Goal: Task Accomplishment & Management: Use online tool/utility

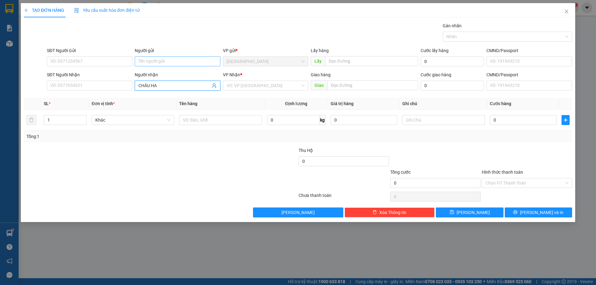
type input "CHÂU HA"
click at [157, 63] on input "Người gửi" at bounding box center [177, 62] width 85 height 10
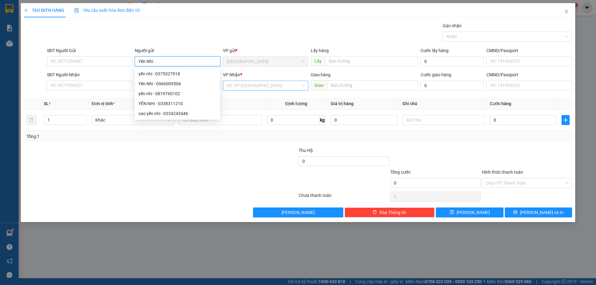
type input "Yến Nhi"
click at [247, 84] on input "search" at bounding box center [264, 85] width 74 height 9
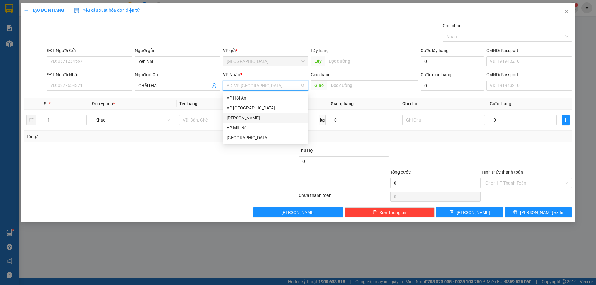
click at [253, 116] on div "[PERSON_NAME]" at bounding box center [266, 118] width 78 height 7
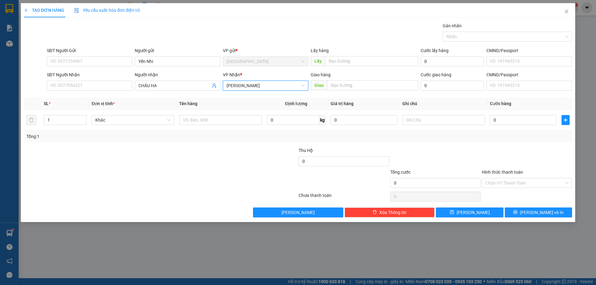
click at [269, 83] on span "[PERSON_NAME]" at bounding box center [266, 85] width 78 height 9
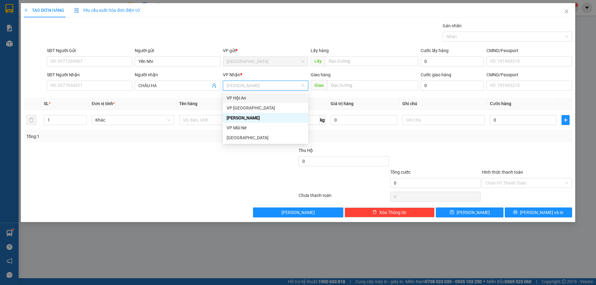
click at [233, 99] on div "VP Hội An" at bounding box center [266, 98] width 78 height 7
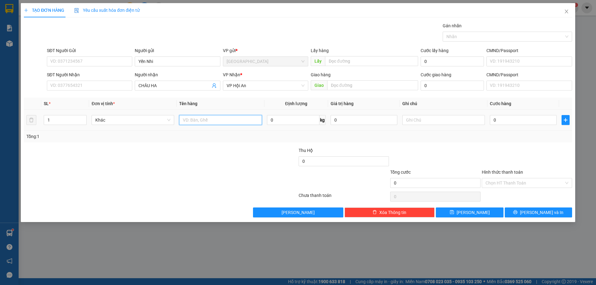
click at [207, 119] on input "text" at bounding box center [220, 120] width 83 height 10
type input "bông"
click at [487, 208] on button "[PERSON_NAME]" at bounding box center [469, 213] width 67 height 10
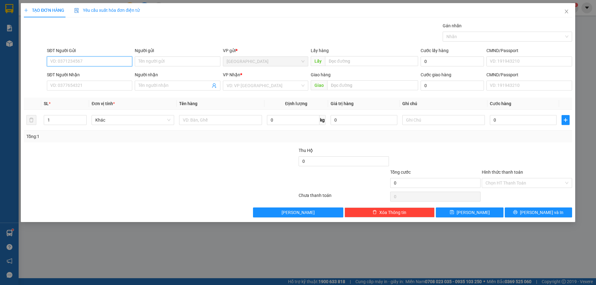
click at [57, 63] on input "SĐT Người Gửi" at bounding box center [89, 62] width 85 height 10
click at [50, 80] on div "SĐT Người Nhận" at bounding box center [89, 75] width 85 height 9
click at [66, 83] on input "SĐT Người Nhận" at bounding box center [89, 86] width 85 height 10
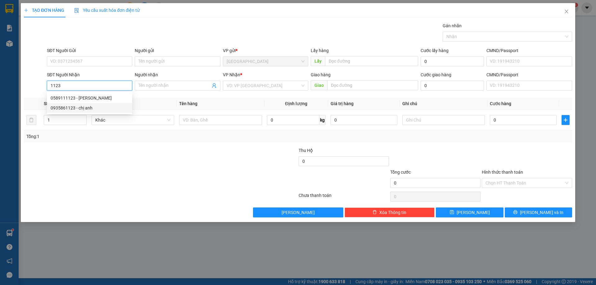
click at [96, 106] on div "0935861123 - chị anh" at bounding box center [90, 108] width 78 height 7
type input "0935861123"
type input "chị [PERSON_NAME]"
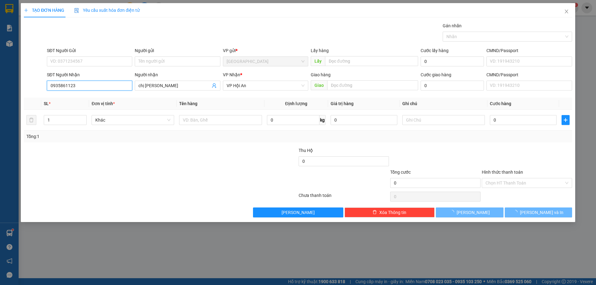
type input "150.000"
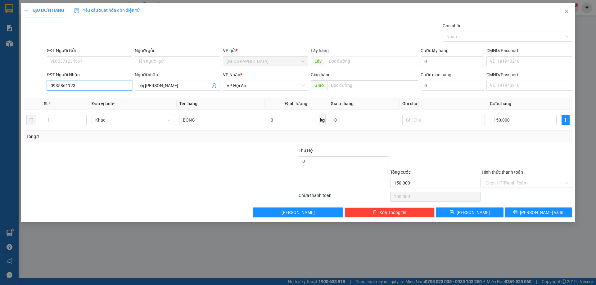
type input "0935861123"
click at [502, 183] on input "Hình thức thanh toán" at bounding box center [525, 183] width 79 height 9
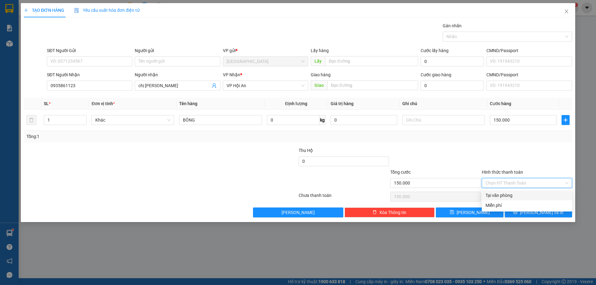
click at [498, 194] on div "Tại văn phòng" at bounding box center [527, 195] width 83 height 7
type input "0"
click at [522, 214] on button "[PERSON_NAME] và In" at bounding box center [538, 213] width 67 height 10
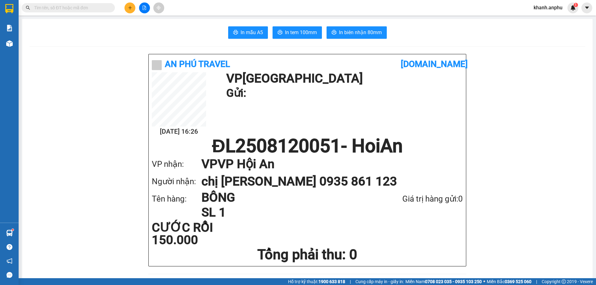
click at [73, 10] on input "text" at bounding box center [70, 7] width 73 height 7
click at [133, 7] on button at bounding box center [130, 7] width 11 height 11
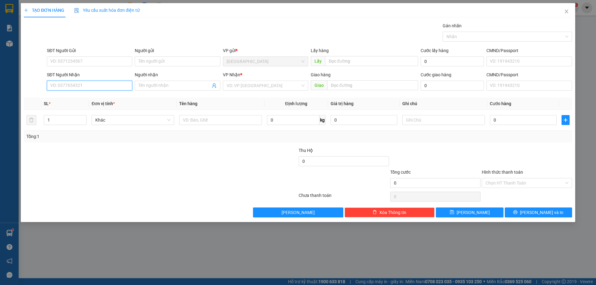
click at [52, 82] on input "SĐT Người Nhận" at bounding box center [89, 86] width 85 height 10
click at [72, 96] on div "0949999034 - Xuân" at bounding box center [90, 98] width 78 height 7
type input "0949999034"
type input "Xuân"
type input "30.000"
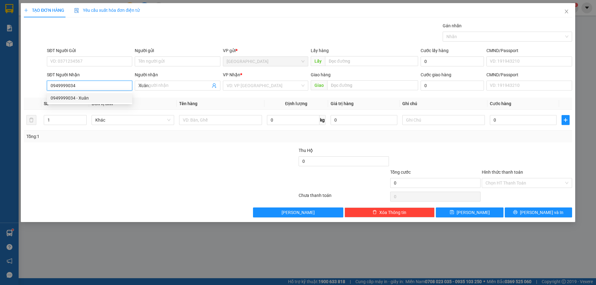
type input "30.000"
type input "0949999034"
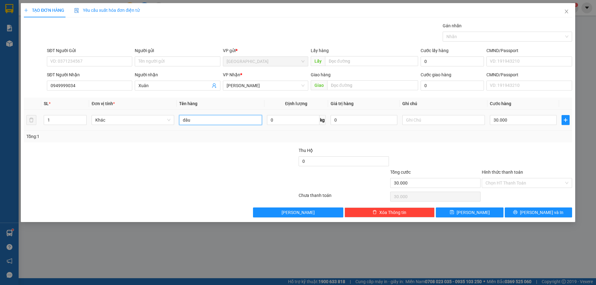
click at [193, 123] on input "dâu" at bounding box center [220, 120] width 83 height 10
click at [224, 132] on div "Tổng: 1" at bounding box center [298, 137] width 549 height 12
click at [224, 118] on input "dâu" at bounding box center [220, 120] width 83 height 10
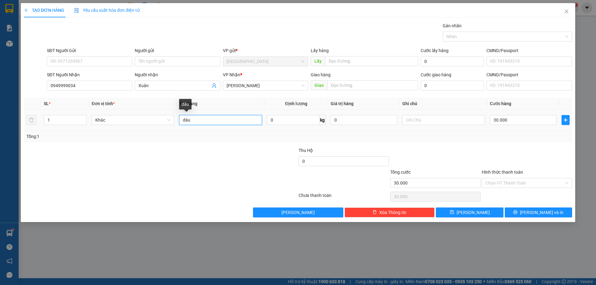
click at [224, 118] on input "dâu" at bounding box center [220, 120] width 83 height 10
type input "B"
drag, startPoint x: 205, startPoint y: 119, endPoint x: 184, endPoint y: 120, distance: 21.4
click at [184, 120] on input "BOONG" at bounding box center [220, 120] width 83 height 10
type input "BÔNG"
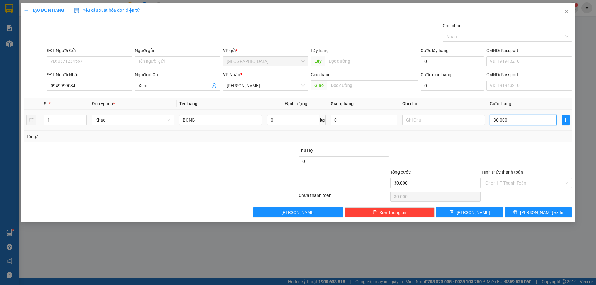
click at [501, 125] on input "30.000" at bounding box center [523, 120] width 67 height 10
type input "1"
type input "10"
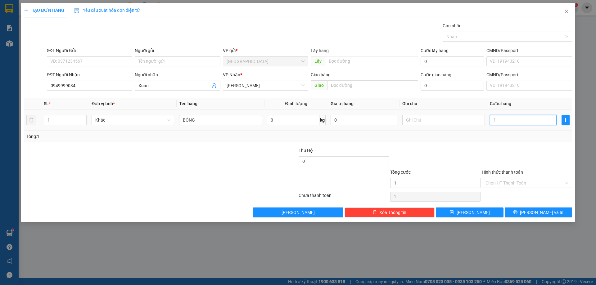
type input "10"
type input "100"
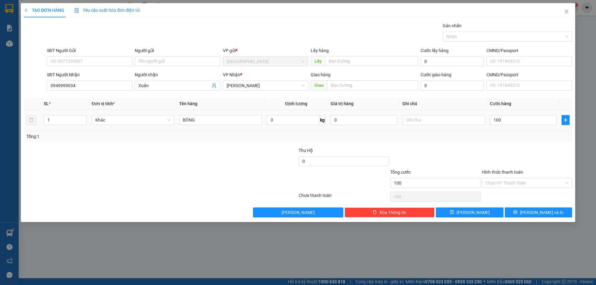
type input "100.000"
click at [493, 143] on div "Transit Pickup Surcharge Ids Transit Deliver Surcharge Ids Transit Deliver Surc…" at bounding box center [298, 119] width 549 height 195
click at [477, 214] on button "[PERSON_NAME]" at bounding box center [469, 213] width 67 height 10
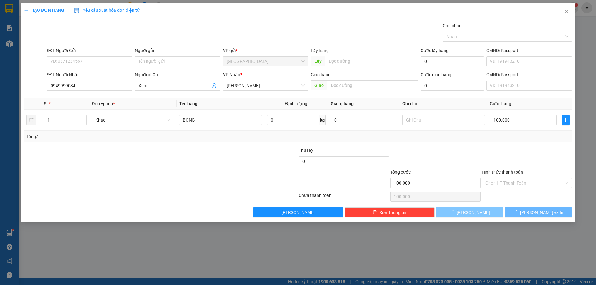
type input "0"
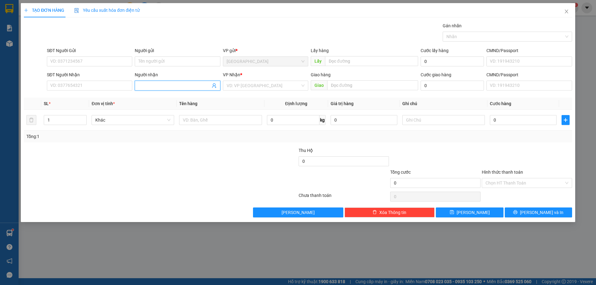
click at [159, 87] on input "Người nhận" at bounding box center [175, 85] width 72 height 7
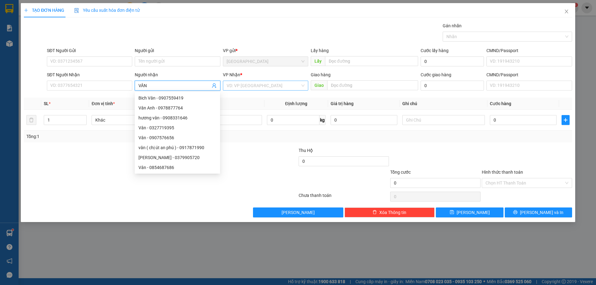
type input "VÂN"
click at [253, 83] on input "search" at bounding box center [264, 85] width 74 height 9
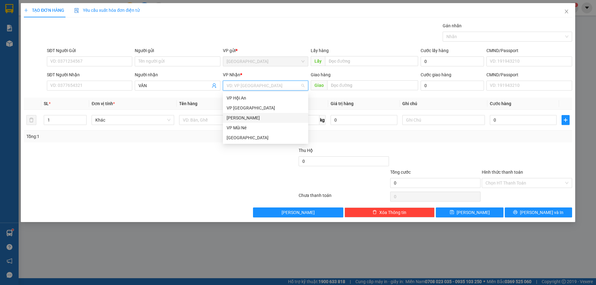
click at [242, 118] on div "[PERSON_NAME]" at bounding box center [266, 118] width 78 height 7
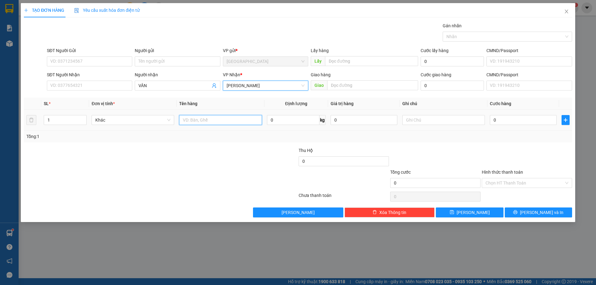
click at [203, 121] on input "text" at bounding box center [220, 120] width 83 height 10
type input "RAU"
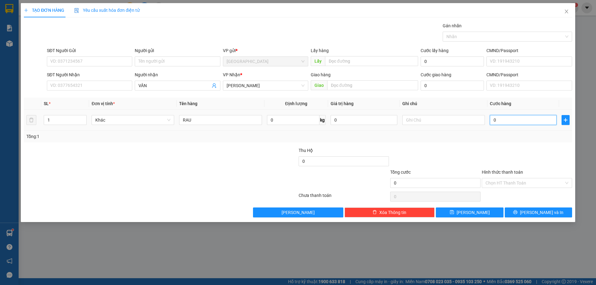
click at [500, 116] on input "0" at bounding box center [523, 120] width 67 height 10
type input "5"
type input "50"
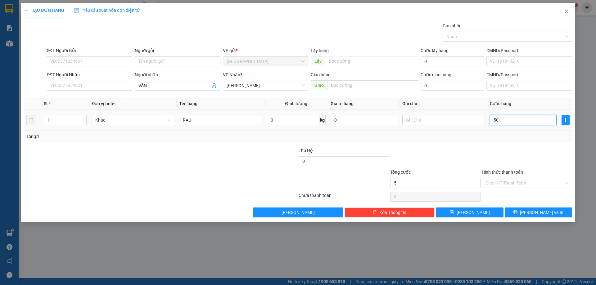
type input "50"
type input "50.000"
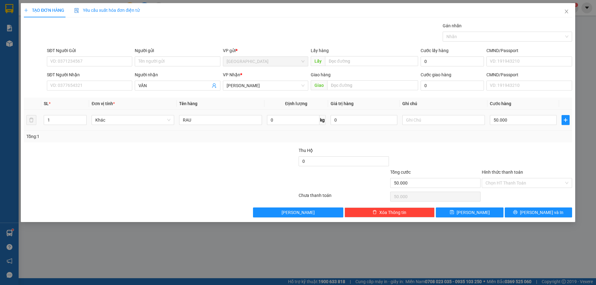
click at [490, 143] on div "Transit Pickup Surcharge Ids Transit Deliver Surcharge Ids Transit Deliver Surc…" at bounding box center [298, 119] width 549 height 195
click at [506, 183] on input "Hình thức thanh toán" at bounding box center [525, 183] width 79 height 9
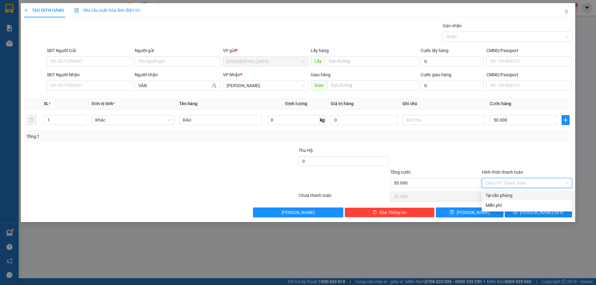
click at [501, 194] on div "Tại văn phòng" at bounding box center [527, 195] width 83 height 7
type input "0"
drag, startPoint x: 517, startPoint y: 211, endPoint x: 525, endPoint y: 209, distance: 8.0
click at [518, 211] on button "[PERSON_NAME] và In" at bounding box center [538, 213] width 67 height 10
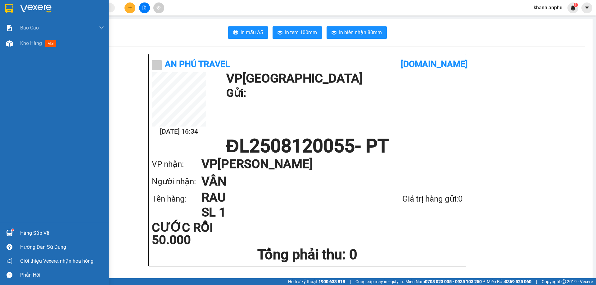
click at [16, 52] on div "Báo cáo Báo cáo dòng tiền (nhân viên) Doanh số tạo đơn theo VP gửi (nhân viên) …" at bounding box center [54, 121] width 109 height 203
click at [20, 49] on div "Kho hàng mới" at bounding box center [54, 44] width 109 height 16
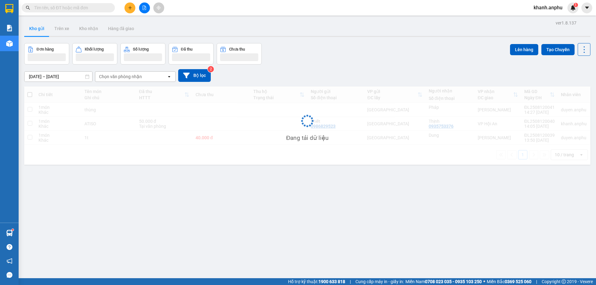
click at [316, 20] on div "ver 1.8.137 Kho gửi Trên xe Kho nhận Hàng đã giao Đơn hàng Khối lượng Số lượng …" at bounding box center [307, 161] width 571 height 285
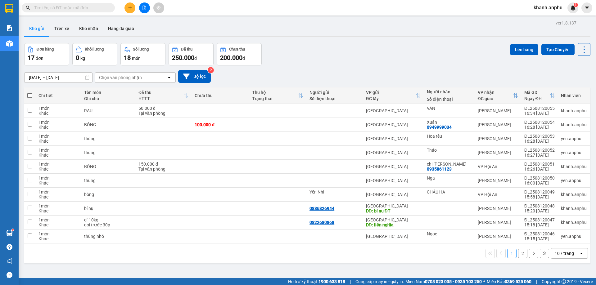
click at [559, 253] on div "10 / trang" at bounding box center [564, 254] width 19 height 6
click at [567, 241] on span "100 / trang" at bounding box center [562, 240] width 22 height 6
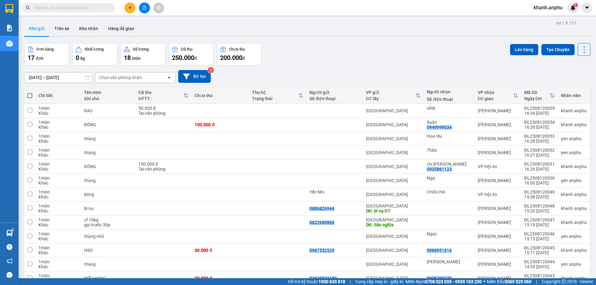
click at [285, 35] on div "Kho gửi Trên xe Kho nhận Hàng đã giao" at bounding box center [307, 29] width 567 height 16
click at [62, 6] on input "text" at bounding box center [70, 7] width 73 height 7
click at [128, 8] on icon "plus" at bounding box center [130, 8] width 4 height 4
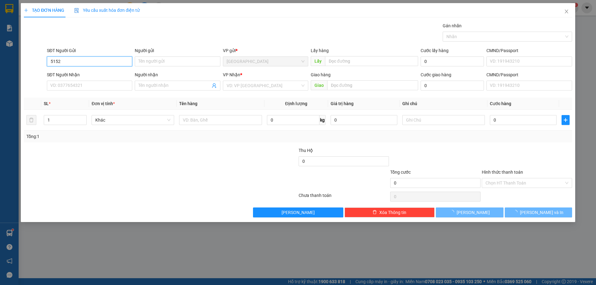
click at [58, 57] on input "5152" at bounding box center [89, 62] width 85 height 10
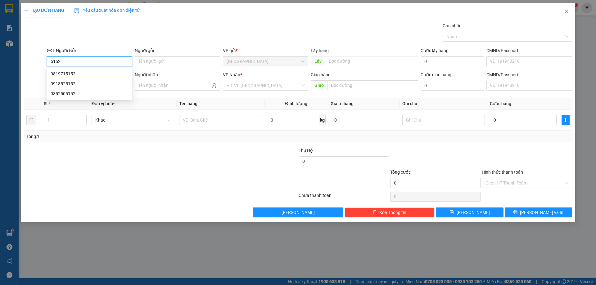
click at [72, 66] on input "5152" at bounding box center [89, 62] width 85 height 10
click at [79, 78] on div "0819715152" at bounding box center [89, 74] width 85 height 10
type input "0819715152"
type input "Cafe Trang"
type input "LOAN"
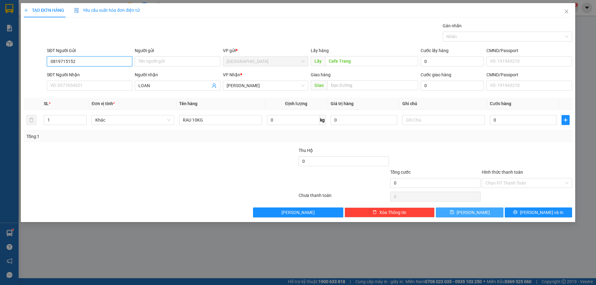
type input "0819715152"
drag, startPoint x: 460, startPoint y: 214, endPoint x: 258, endPoint y: 98, distance: 232.8
click at [456, 209] on button "[PERSON_NAME]" at bounding box center [469, 213] width 67 height 10
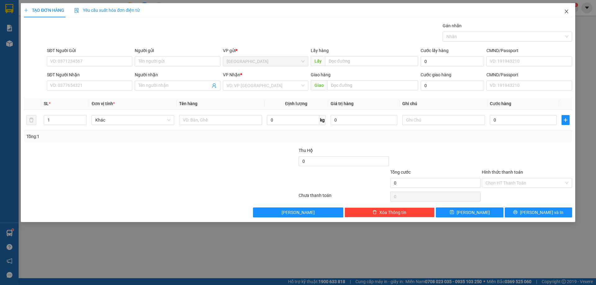
click at [565, 7] on span "Close" at bounding box center [566, 11] width 17 height 17
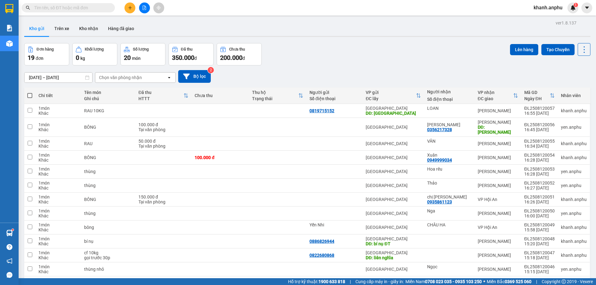
click at [416, 52] on div "Đơn hàng 19 đơn Khối lượng 0 kg Số lượng 20 món Đã thu 350.000 đ Chưa thu 200.0…" at bounding box center [307, 54] width 567 height 22
click at [130, 3] on button at bounding box center [130, 7] width 11 height 11
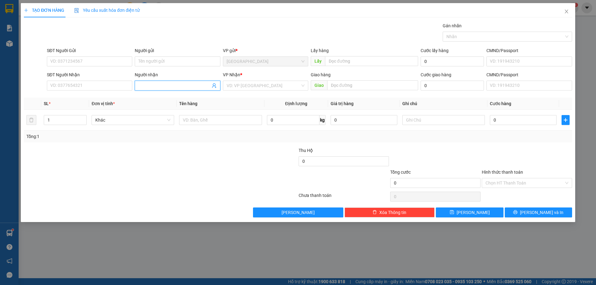
click at [155, 88] on input "Người nhận" at bounding box center [175, 85] width 72 height 7
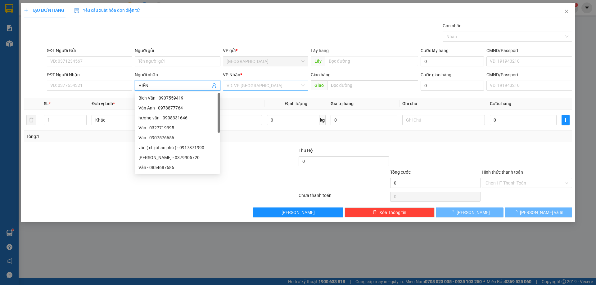
type input "HIỀN"
click at [275, 89] on input "search" at bounding box center [264, 85] width 74 height 9
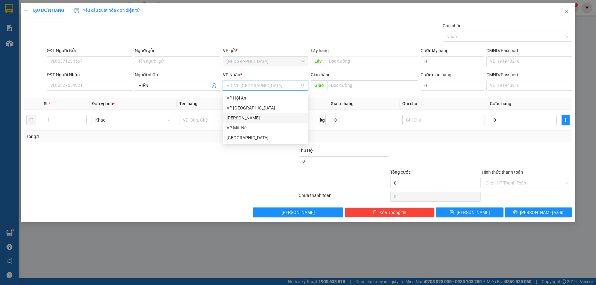
click at [247, 117] on div "[PERSON_NAME]" at bounding box center [266, 118] width 78 height 7
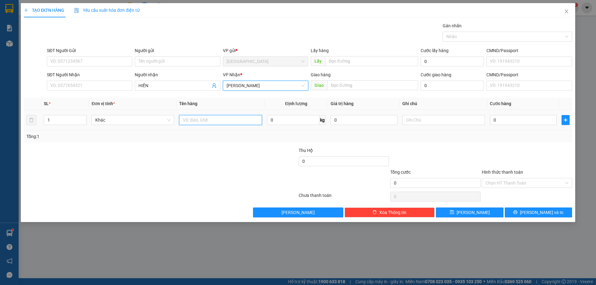
click at [210, 120] on input "text" at bounding box center [220, 120] width 83 height 10
type input "BÔNG"
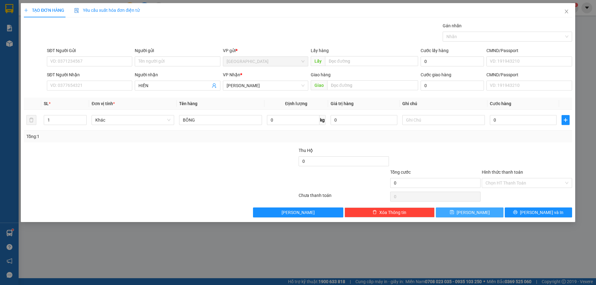
click at [461, 210] on button "[PERSON_NAME]" at bounding box center [469, 213] width 67 height 10
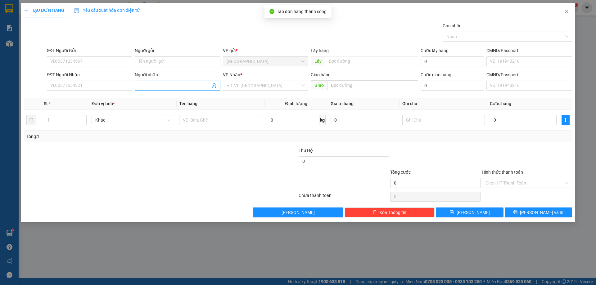
click at [171, 85] on input "Người nhận" at bounding box center [175, 85] width 72 height 7
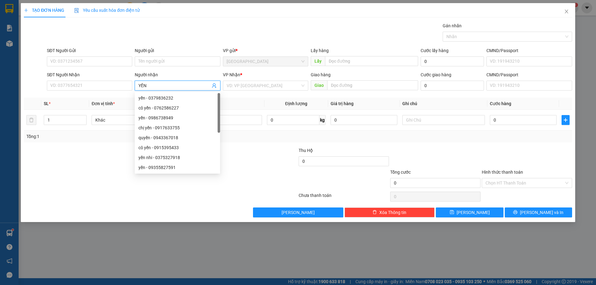
type input "YẾN"
drag, startPoint x: 256, startPoint y: 79, endPoint x: 257, endPoint y: 83, distance: 3.7
click at [257, 80] on div "VP Nhận *" at bounding box center [265, 75] width 85 height 9
click at [257, 83] on input "search" at bounding box center [264, 85] width 74 height 9
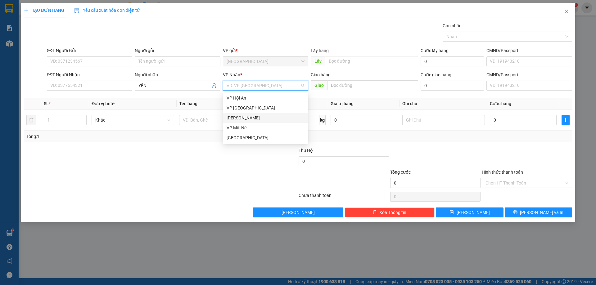
click at [245, 121] on div "[PERSON_NAME]" at bounding box center [266, 118] width 78 height 7
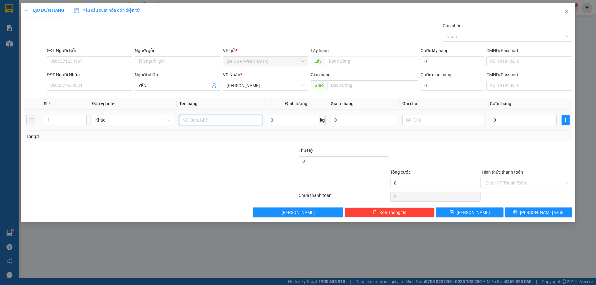
click at [200, 117] on input "text" at bounding box center [220, 120] width 83 height 10
type input "BÔNG"
click at [467, 212] on button "[PERSON_NAME]" at bounding box center [469, 213] width 67 height 10
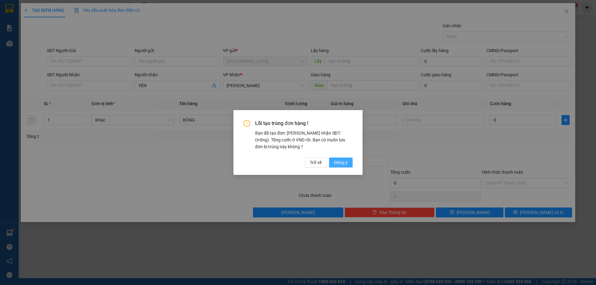
click at [340, 164] on span "Đồng ý" at bounding box center [341, 162] width 14 height 7
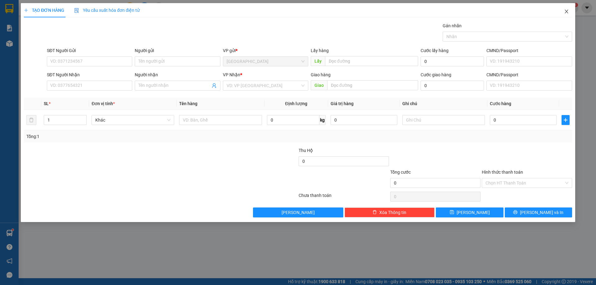
click at [569, 9] on span "Close" at bounding box center [566, 11] width 17 height 17
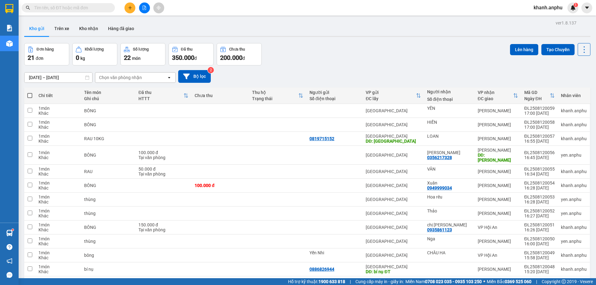
click at [118, 80] on div "Chọn văn phòng nhận" at bounding box center [120, 78] width 43 height 6
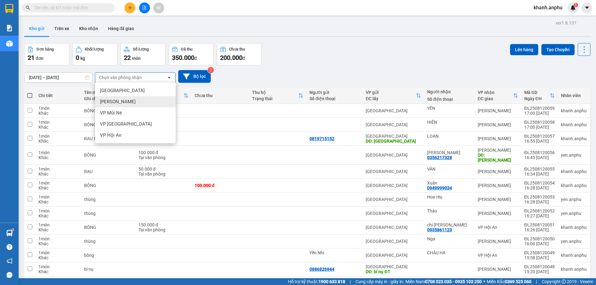
click at [117, 100] on span "[PERSON_NAME]" at bounding box center [118, 102] width 36 height 6
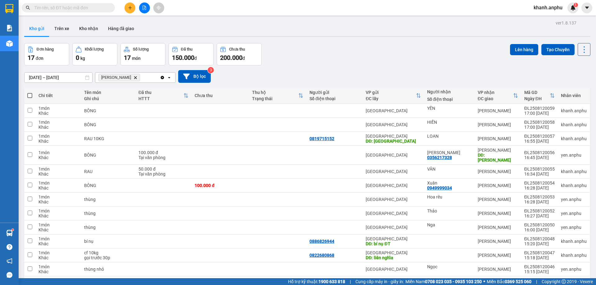
click at [32, 93] on label at bounding box center [29, 96] width 5 height 6
click at [30, 93] on input "checkbox" at bounding box center [30, 93] width 0 height 0
checkbox input "true"
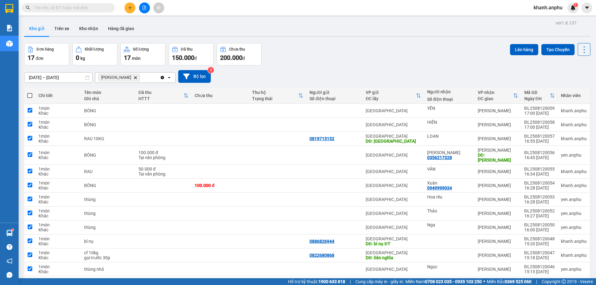
checkbox input "true"
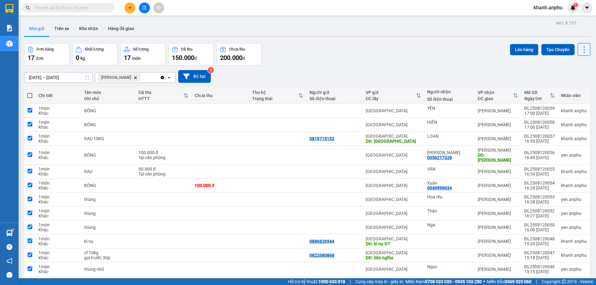
checkbox input "true"
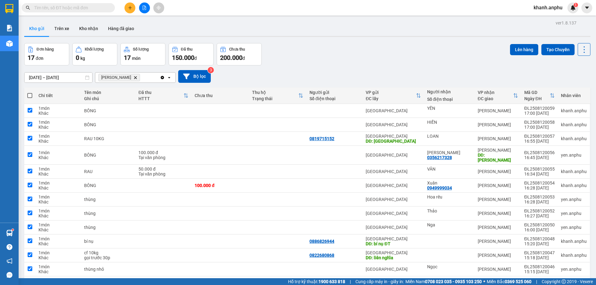
checkbox input "true"
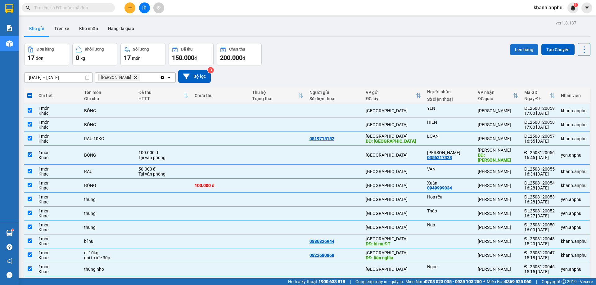
click at [533, 47] on button "Lên hàng" at bounding box center [524, 49] width 28 height 11
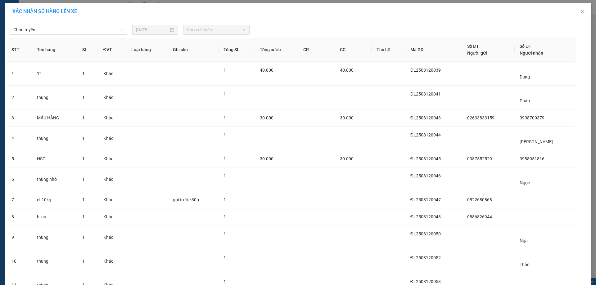
click at [36, 25] on div "Chọn tuyến [DATE] Chọn chuyến" at bounding box center [298, 28] width 583 height 13
click at [38, 35] on div "Chọn tuyến [DATE] Chọn chuyến STT Tên hàng SL ĐVT Loại hàng Ghi chú Tổng SL Tổn…" at bounding box center [298, 249] width 586 height 459
drag, startPoint x: 43, startPoint y: 24, endPoint x: 44, endPoint y: 30, distance: 6.0
click at [44, 24] on div "Chọn tuyến [DATE] Chọn chuyến" at bounding box center [298, 28] width 583 height 13
click at [47, 24] on div "Chọn tuyến [DATE] Chọn chuyến" at bounding box center [298, 28] width 583 height 13
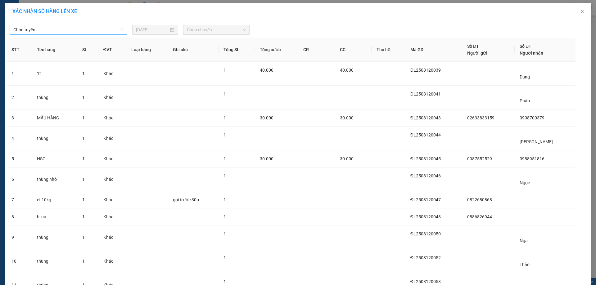
click at [45, 27] on span "Chọn tuyến" at bounding box center [68, 29] width 110 height 9
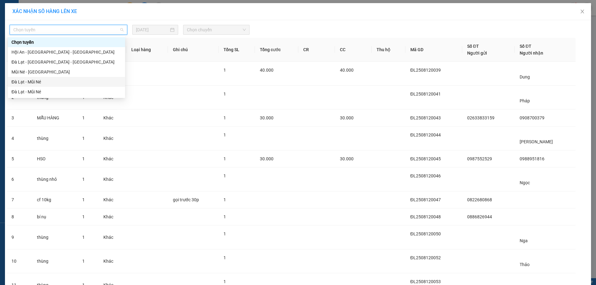
click at [36, 82] on div "Đà Lạt - Mũi Né" at bounding box center [66, 82] width 110 height 7
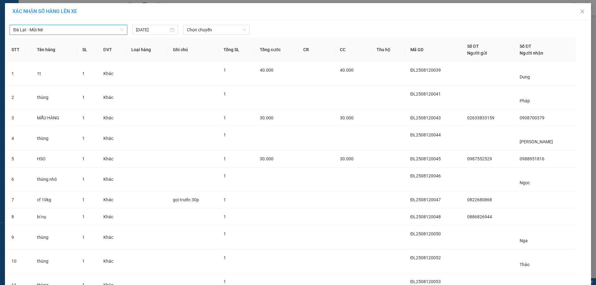
click at [216, 34] on span "Chọn chuyến" at bounding box center [216, 29] width 59 height 9
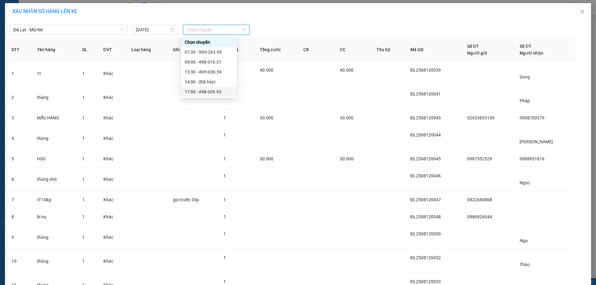
click at [207, 90] on div "17:00 - 49B-009.95" at bounding box center [209, 92] width 48 height 7
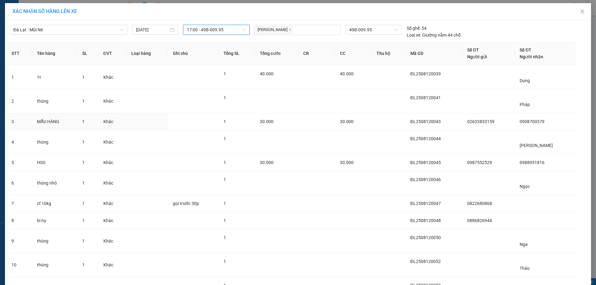
scroll to position [205, 0]
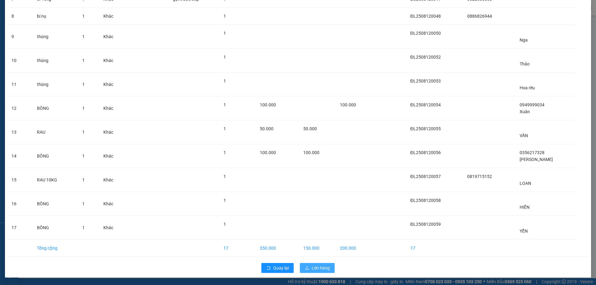
click at [323, 268] on span "Lên hàng" at bounding box center [321, 268] width 18 height 7
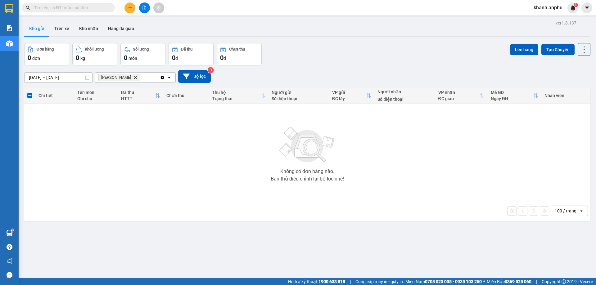
click at [43, 7] on input "text" at bounding box center [70, 7] width 73 height 7
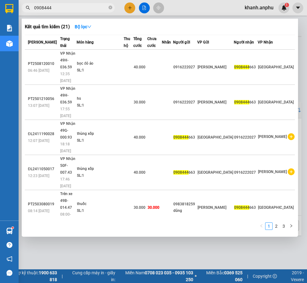
type input "0908444"
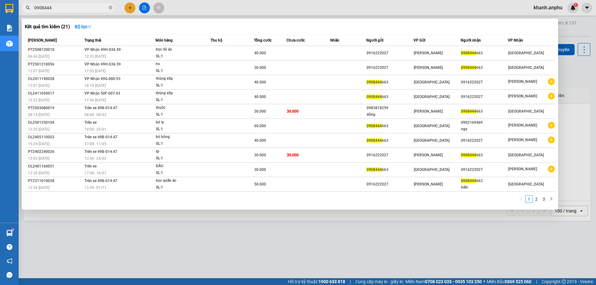
click at [120, 278] on div at bounding box center [298, 142] width 596 height 285
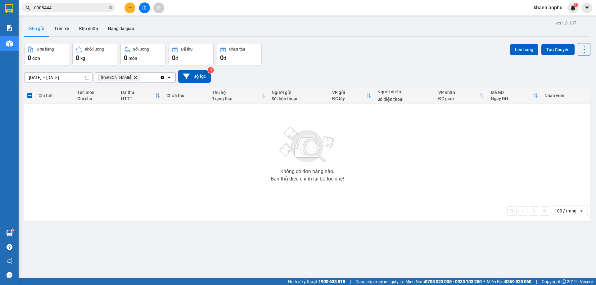
click at [134, 77] on icon "Phan Thiết, close by backspace" at bounding box center [135, 77] width 3 height 3
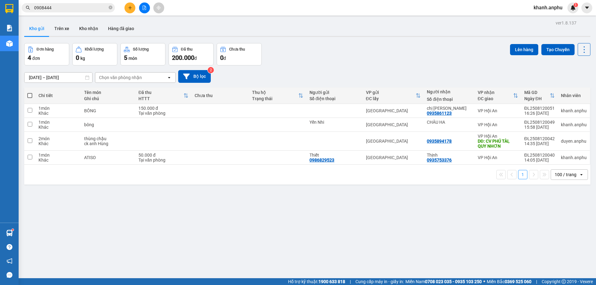
click at [30, 95] on span at bounding box center [29, 95] width 5 height 5
click at [30, 93] on input "checkbox" at bounding box center [30, 93] width 0 height 0
checkbox input "true"
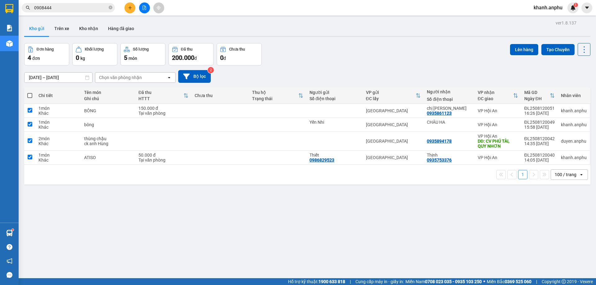
checkbox input "true"
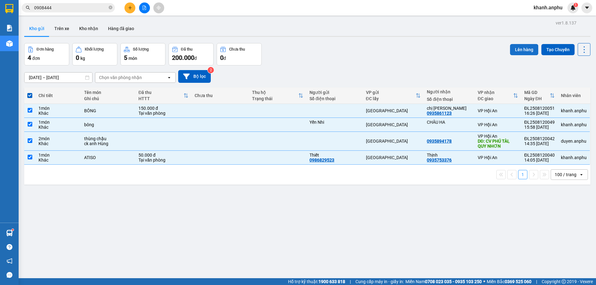
click at [521, 49] on button "Lên hàng" at bounding box center [524, 49] width 28 height 11
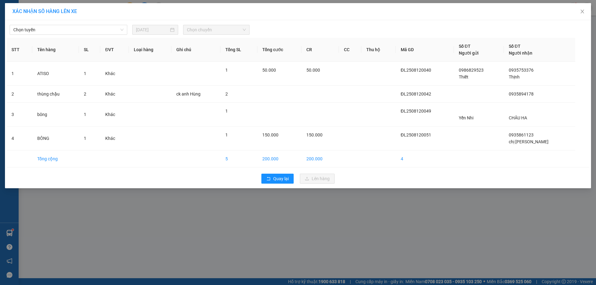
click at [81, 22] on div "Chọn tuyến [DATE] Chọn chuyến" at bounding box center [298, 28] width 583 height 13
click at [80, 26] on span "Chọn tuyến" at bounding box center [68, 29] width 110 height 9
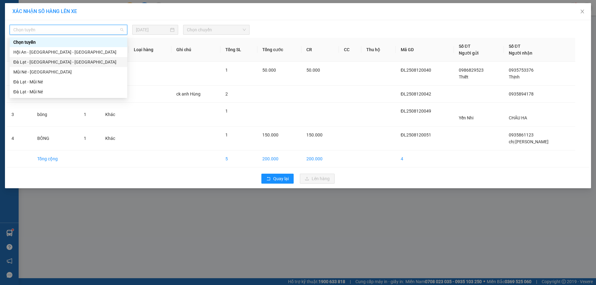
click at [58, 61] on div "Đà Lạt - [GEOGRAPHIC_DATA] - [GEOGRAPHIC_DATA]" at bounding box center [68, 62] width 110 height 7
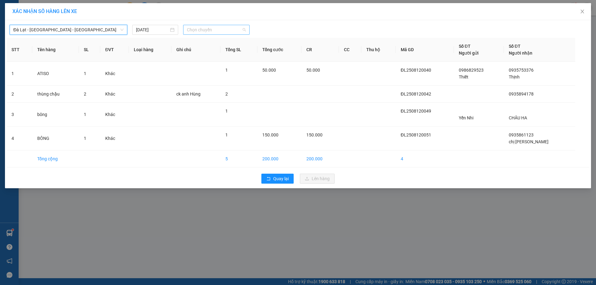
drag, startPoint x: 209, startPoint y: 28, endPoint x: 210, endPoint y: 33, distance: 5.1
click at [210, 28] on span "Chọn chuyến" at bounding box center [216, 29] width 59 height 9
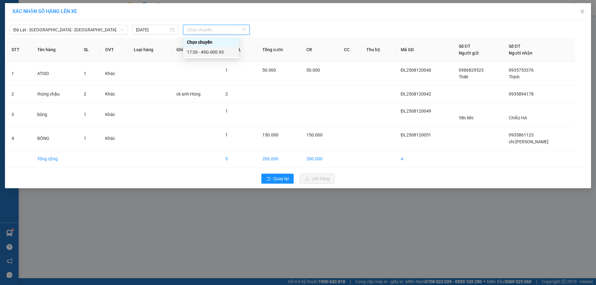
click at [207, 52] on div "17:30 - 49G-000.93" at bounding box center [211, 52] width 48 height 7
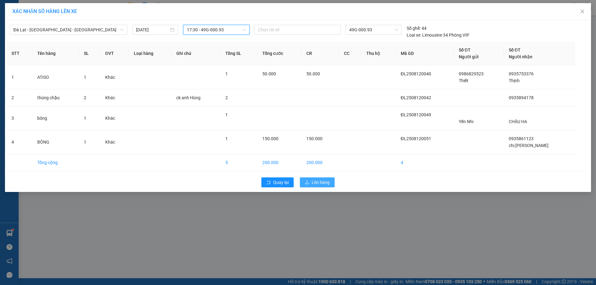
click at [313, 181] on span "Lên hàng" at bounding box center [321, 182] width 18 height 7
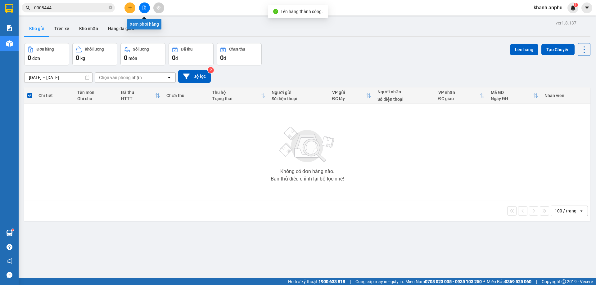
click at [147, 9] on button at bounding box center [144, 7] width 11 height 11
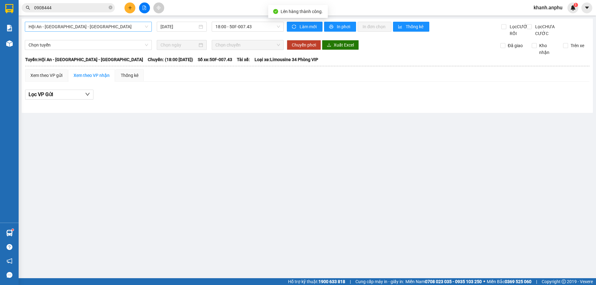
click at [89, 29] on span "Hội An - [GEOGRAPHIC_DATA] - [GEOGRAPHIC_DATA]" at bounding box center [89, 26] width 120 height 9
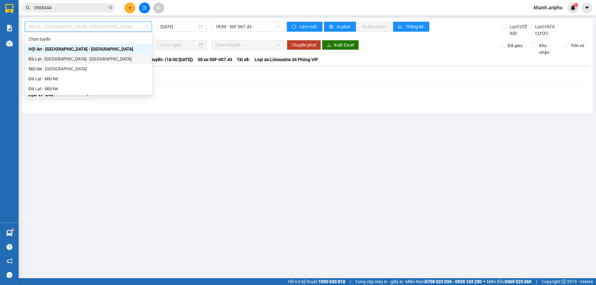
click at [61, 57] on div "Đà Lạt - [GEOGRAPHIC_DATA] - [GEOGRAPHIC_DATA]" at bounding box center [89, 59] width 120 height 7
type input "[DATE]"
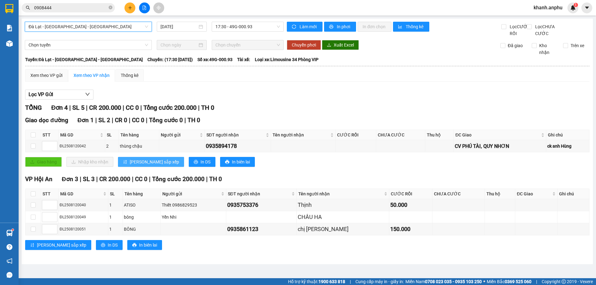
click at [142, 166] on span "[PERSON_NAME] sắp xếp" at bounding box center [154, 162] width 49 height 7
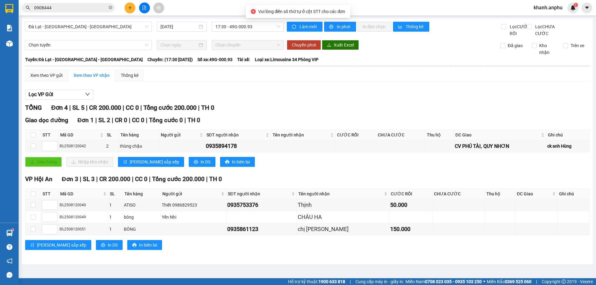
click at [181, 172] on div "Giao dọc đường Đơn 1 | SL 2 | CR 0 | CC 0 | Tổng cước 0 | TH 0 STT Mã GD SL Tên…" at bounding box center [307, 144] width 565 height 56
click at [201, 166] on span "In DS" at bounding box center [206, 162] width 10 height 7
click at [236, 110] on div "TỔNG Đơn 4 | SL 5 | CR 200.000 | CC 0 | Tổng cước 200.000 | TH 0" at bounding box center [307, 108] width 565 height 10
click at [214, 112] on span "TH 0" at bounding box center [207, 107] width 13 height 7
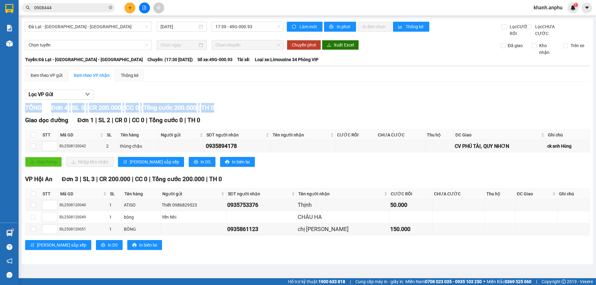
click at [214, 112] on span "TH 0" at bounding box center [207, 107] width 13 height 7
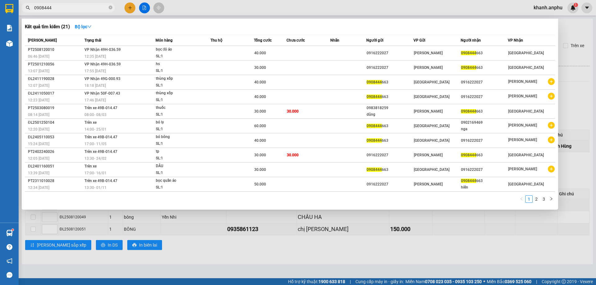
click at [49, 5] on input "0908444" at bounding box center [70, 7] width 73 height 7
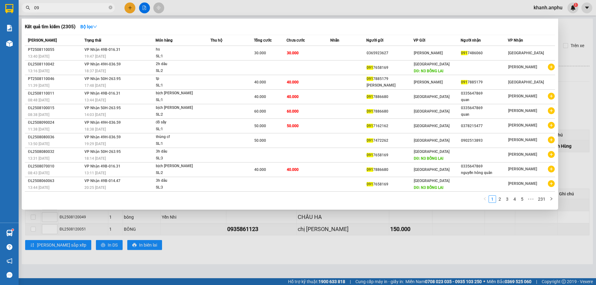
type input "0"
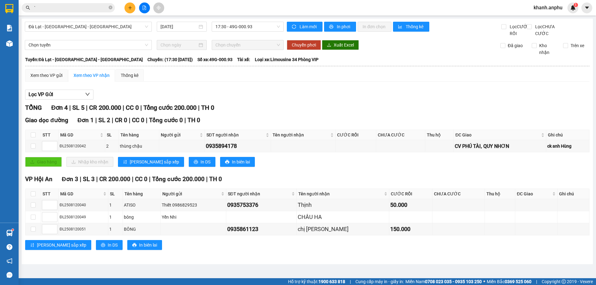
type input "`"
click at [295, 109] on div "Lọc VP Gửi TỔNG Đơn 4 | SL 5 | CR 200.000 | CC 0 | Tổng cước 200.000 | TH 0 Gi…" at bounding box center [307, 172] width 565 height 171
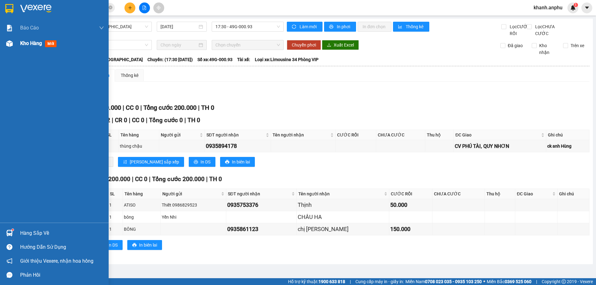
click at [16, 41] on div "Kho hàng mới" at bounding box center [54, 44] width 109 height 16
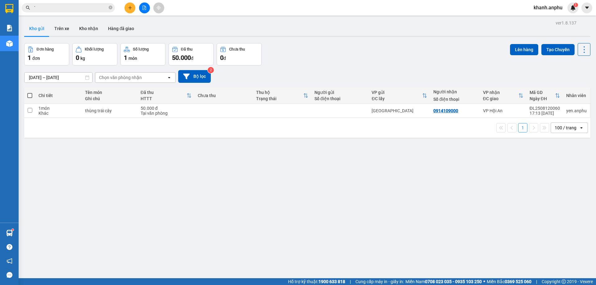
click at [328, 48] on div "Đơn hàng 1 đơn Khối lượng 0 kg Số lượng 1 món Đã thu 50.000 đ Chưa thu 0 đ Lên …" at bounding box center [307, 54] width 567 height 22
click at [264, 111] on td at bounding box center [282, 111] width 58 height 14
checkbox input "true"
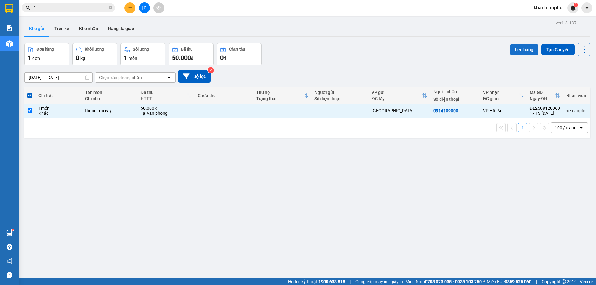
click at [523, 45] on button "Lên hàng" at bounding box center [524, 49] width 28 height 11
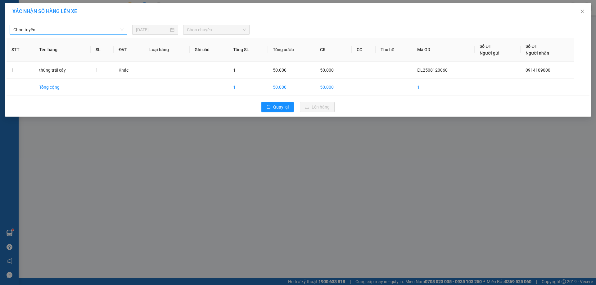
click at [68, 31] on span "Chọn tuyến" at bounding box center [68, 29] width 110 height 9
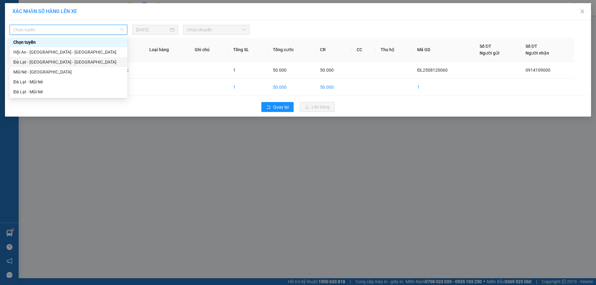
click at [48, 62] on div "Đà Lạt - [GEOGRAPHIC_DATA] - [GEOGRAPHIC_DATA]" at bounding box center [68, 62] width 110 height 7
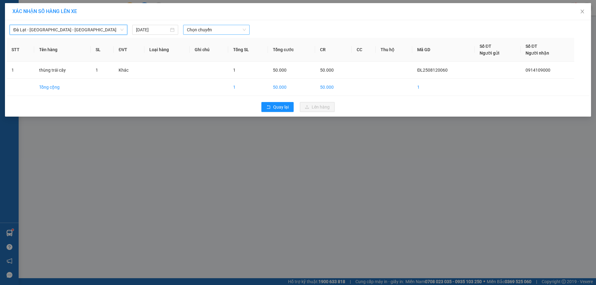
click at [212, 28] on span "Chọn chuyến" at bounding box center [216, 29] width 59 height 9
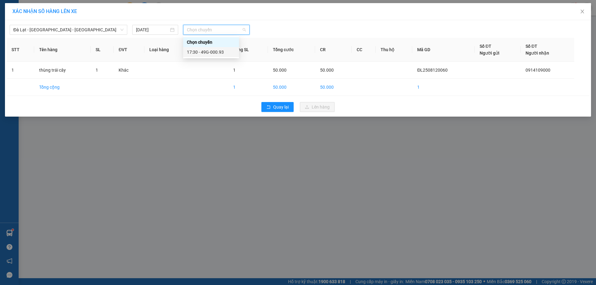
click at [209, 50] on div "17:30 - 49G-000.93" at bounding box center [211, 52] width 48 height 7
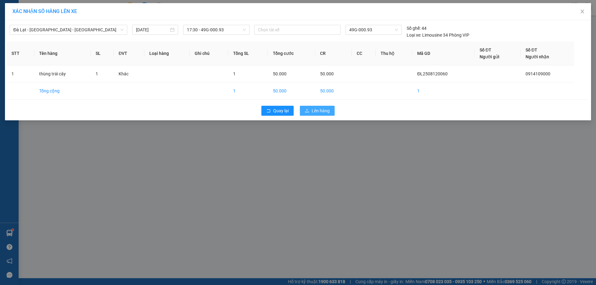
click at [310, 112] on button "Lên hàng" at bounding box center [317, 111] width 35 height 10
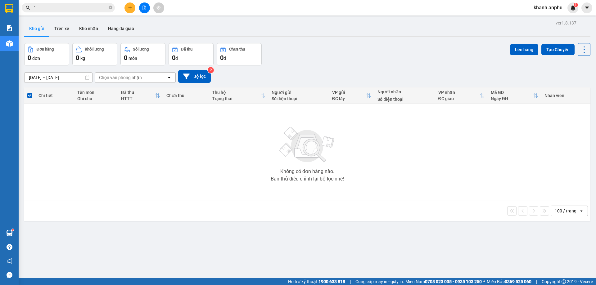
click at [83, 211] on div "100 / trang open" at bounding box center [308, 211] width 562 height 11
click at [145, 9] on icon "file-add" at bounding box center [144, 8] width 4 height 4
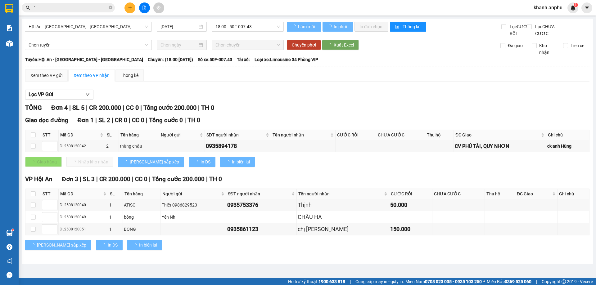
click at [75, 16] on main "Hội An - [GEOGRAPHIC_DATA] - [GEOGRAPHIC_DATA] [DATE] 18:00 - 50F-007.43 Làm mớ…" at bounding box center [298, 139] width 596 height 279
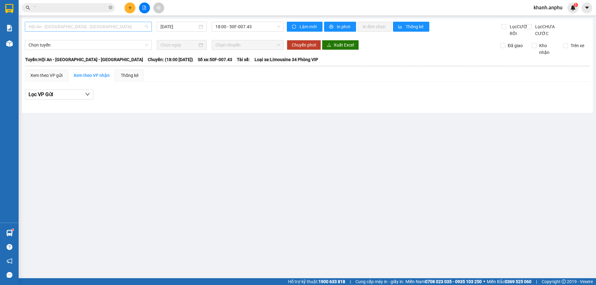
click at [67, 25] on span "Hội An - [GEOGRAPHIC_DATA] - [GEOGRAPHIC_DATA]" at bounding box center [89, 26] width 120 height 9
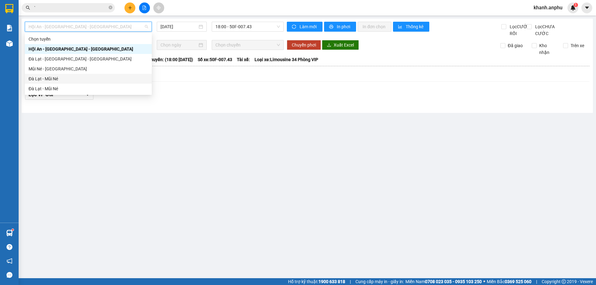
click at [50, 78] on div "Đà Lạt - Mũi Né" at bounding box center [89, 78] width 120 height 7
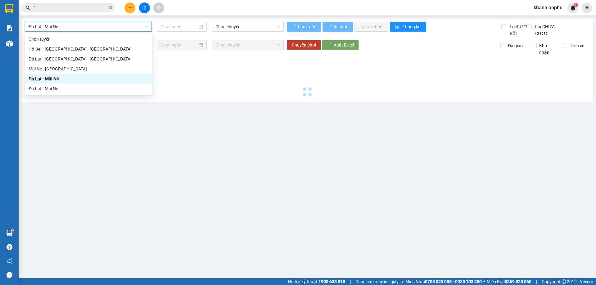
type input "[DATE]"
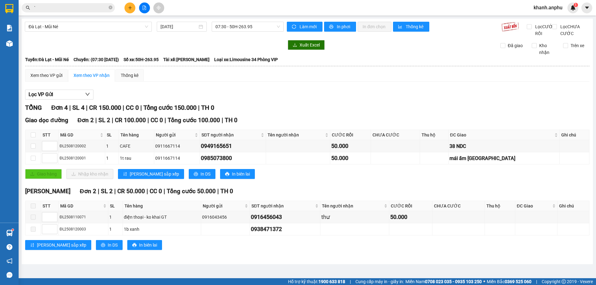
click at [456, 122] on div "TỔNG Đơn 4 | SL 4 | CR 150.000 | CC 0 | Tổng cước 150.000 | TH 0 Giao dọc đường…" at bounding box center [307, 180] width 565 height 155
click at [226, 25] on span "07:30 - 50H-263.95" at bounding box center [248, 26] width 65 height 9
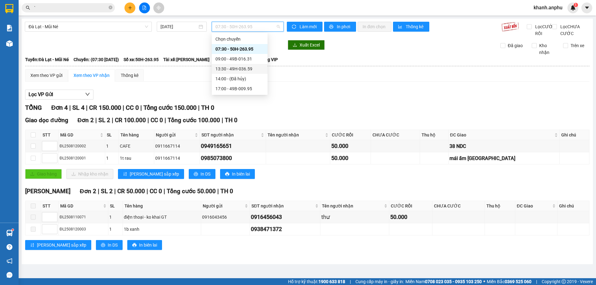
click at [231, 60] on div "09:00 - 49B-016.31" at bounding box center [240, 59] width 48 height 7
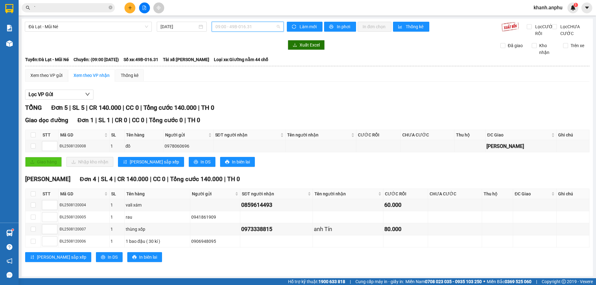
click at [234, 28] on span "09:00 - 49B-016.31" at bounding box center [248, 26] width 65 height 9
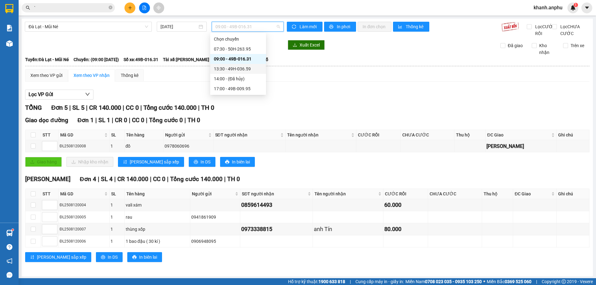
click at [233, 68] on div "13:30 - 49H-036.59" at bounding box center [238, 69] width 48 height 7
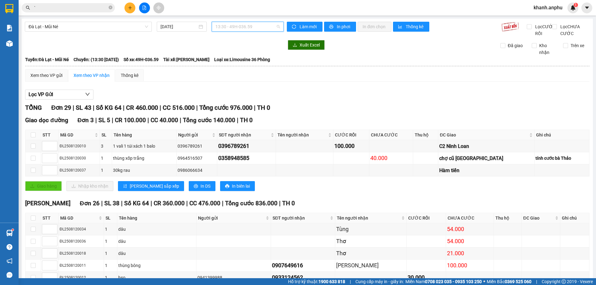
click at [234, 24] on span "13:30 - 49H-036.59" at bounding box center [248, 26] width 65 height 9
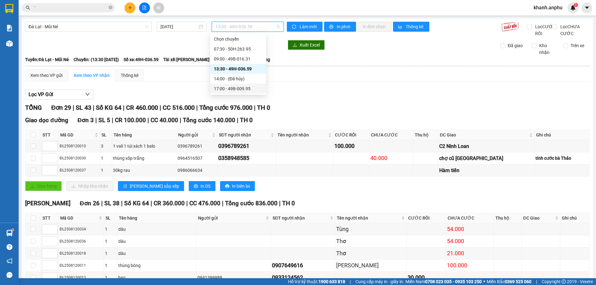
click at [229, 88] on div "17:00 - 49B-009.95" at bounding box center [238, 88] width 48 height 7
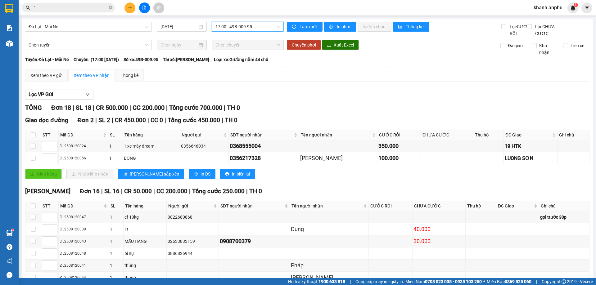
click at [233, 24] on span "17:00 - 49B-009.95" at bounding box center [248, 26] width 65 height 9
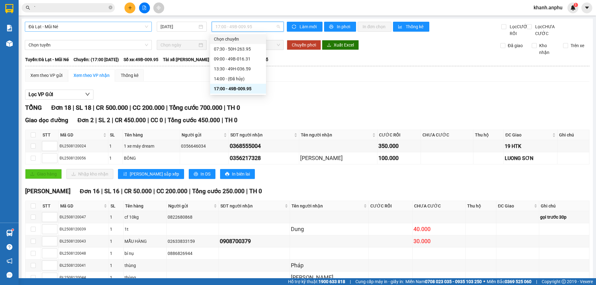
click at [81, 28] on span "Đà Lạt - Mũi Né" at bounding box center [89, 26] width 120 height 9
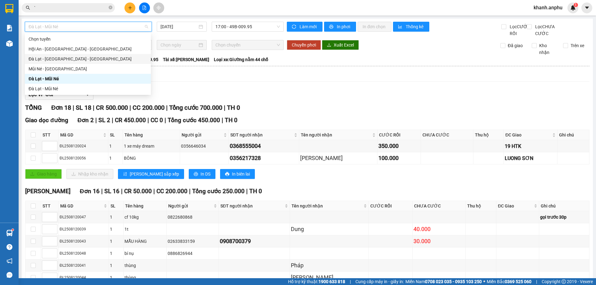
click at [65, 61] on div "Đà Lạt - [GEOGRAPHIC_DATA] - [GEOGRAPHIC_DATA]" at bounding box center [88, 59] width 119 height 7
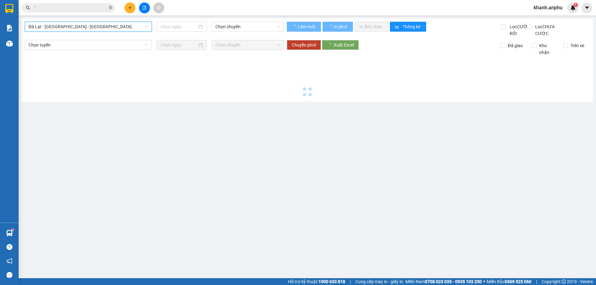
type input "[DATE]"
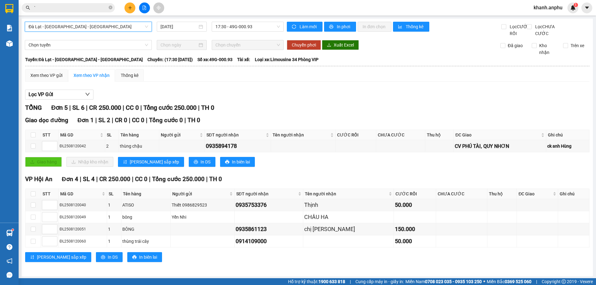
scroll to position [8, 0]
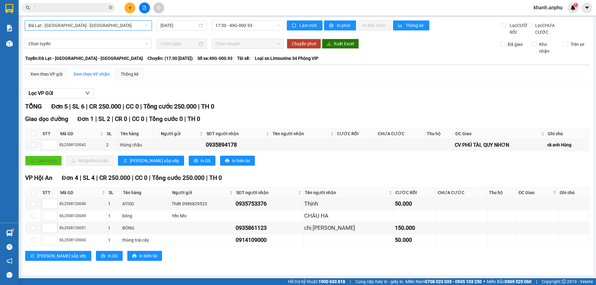
click at [49, 12] on div "Kết quả tìm kiếm ( 2305 ) Bộ lọc Mã ĐH Trạng thái Món hàng Thu hộ Tổng cước Chư…" at bounding box center [60, 7] width 121 height 11
click at [46, 7] on input "`" at bounding box center [70, 7] width 73 height 7
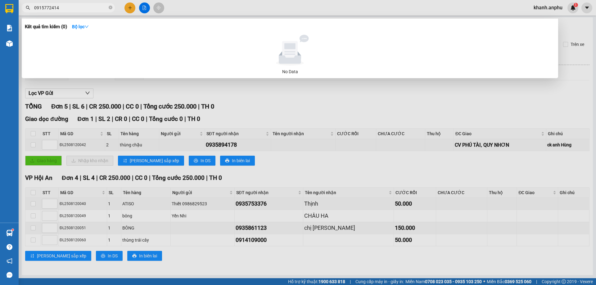
type input "0915772414"
click at [312, 163] on div at bounding box center [298, 142] width 596 height 285
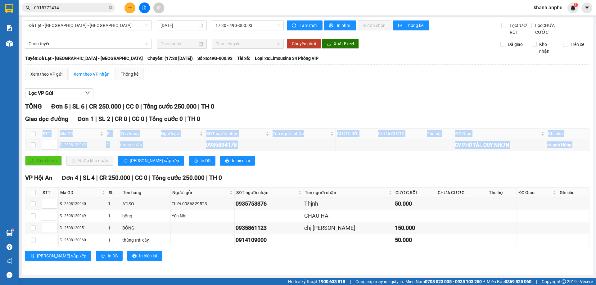
drag, startPoint x: 278, startPoint y: 117, endPoint x: 274, endPoint y: 165, distance: 48.0
click at [274, 165] on div "Giao dọc đường Đơn 1 | SL 2 | CR 0 | CC 0 | Tổng cước 0 | TH 0 STT Mã GD SL Tên…" at bounding box center [307, 143] width 565 height 56
click at [270, 165] on div "Giao hàng Nhập kho nhận Lưu sắp xếp In DS In biên lai" at bounding box center [307, 161] width 565 height 10
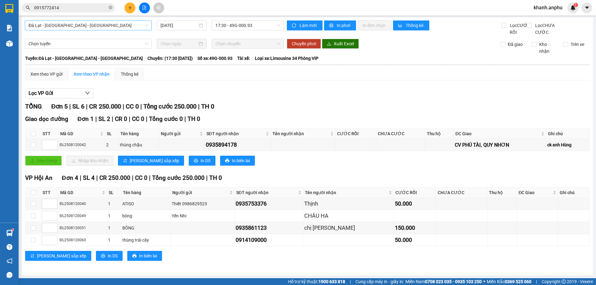
click at [70, 21] on span "Đà Lạt - [GEOGRAPHIC_DATA] - [GEOGRAPHIC_DATA]" at bounding box center [89, 25] width 120 height 9
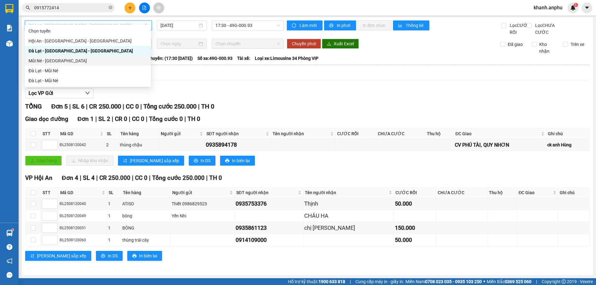
click at [58, 61] on div "Mũi Né - [GEOGRAPHIC_DATA]" at bounding box center [88, 60] width 119 height 7
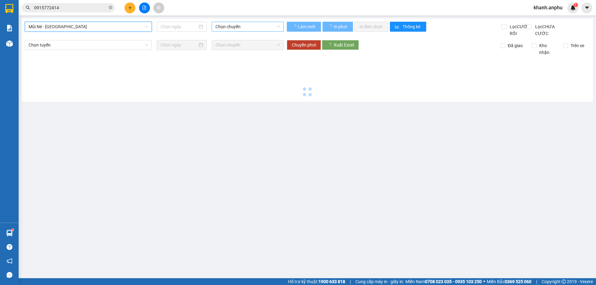
click at [224, 28] on span "Chọn chuyến" at bounding box center [248, 26] width 65 height 9
type input "[DATE]"
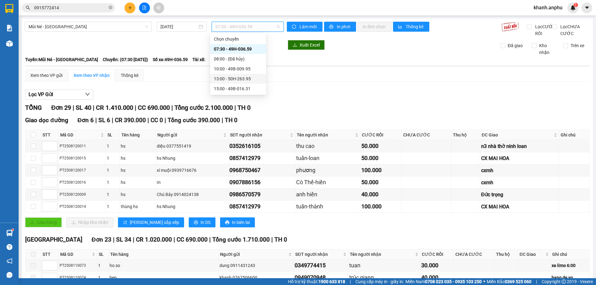
click at [240, 80] on div "13:00 - 50H-263.95" at bounding box center [238, 78] width 48 height 7
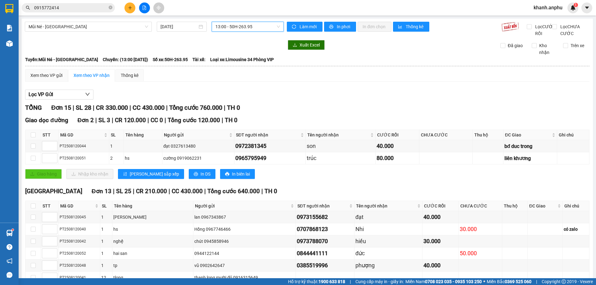
scroll to position [129, 0]
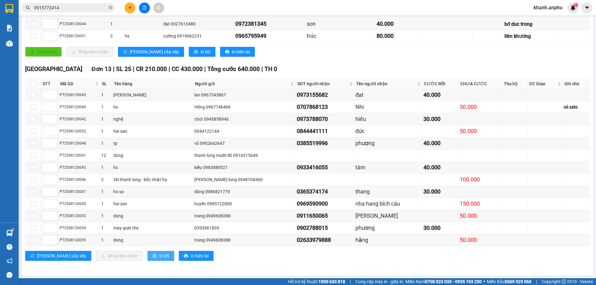
click at [153, 258] on span "printer" at bounding box center [155, 256] width 4 height 5
click at [48, 7] on input "0915772414" at bounding box center [70, 7] width 73 height 7
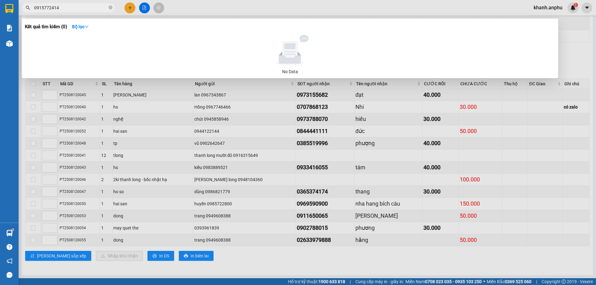
click at [48, 7] on input "0915772414" at bounding box center [70, 7] width 73 height 7
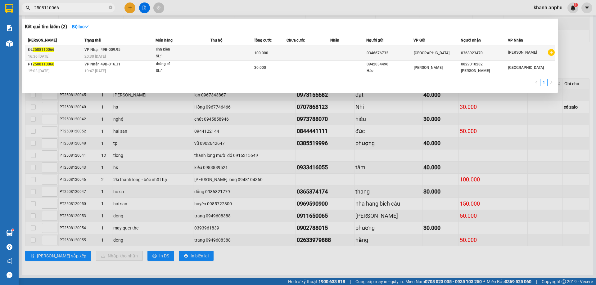
type input "2508110066"
click at [215, 50] on td at bounding box center [232, 53] width 43 height 15
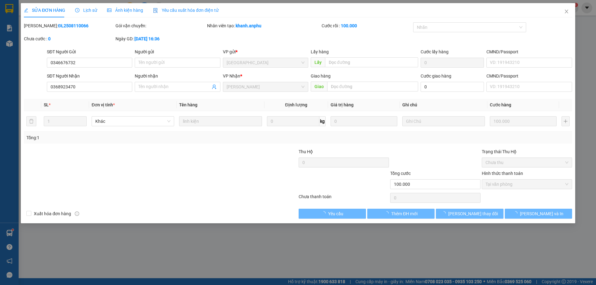
type input "0346676732"
type input "0368923470"
type input "100.000"
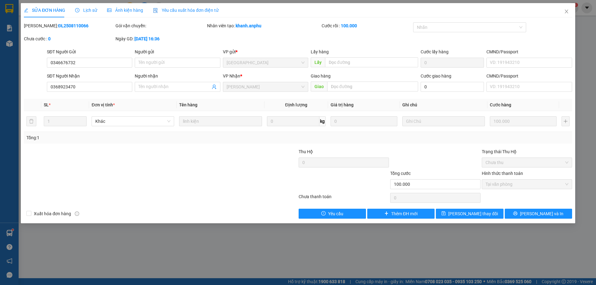
click at [160, 39] on b "[DATE] 16:36" at bounding box center [146, 38] width 25 height 5
click at [160, 38] on b "[DATE] 16:36" at bounding box center [146, 38] width 25 height 5
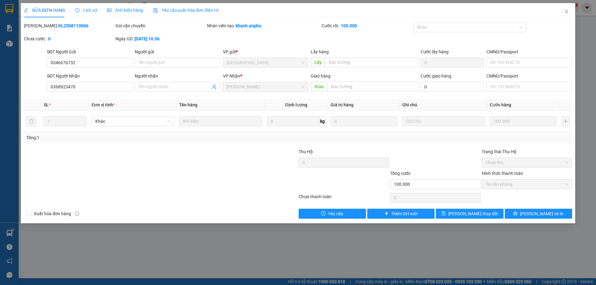
click at [76, 6] on div "Lịch sử" at bounding box center [86, 10] width 22 height 14
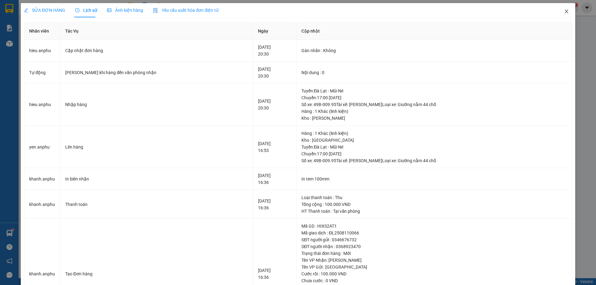
click at [564, 13] on icon "close" at bounding box center [566, 11] width 5 height 5
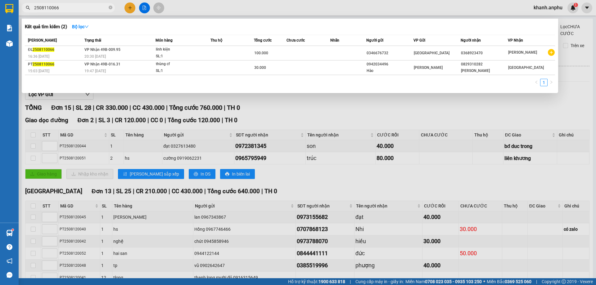
click at [70, 7] on input "2508110066" at bounding box center [70, 7] width 73 height 7
click at [180, 8] on div at bounding box center [298, 142] width 596 height 285
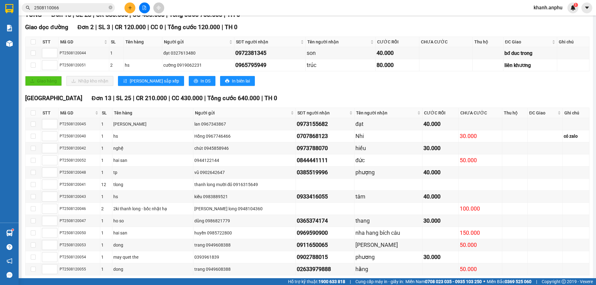
scroll to position [129, 0]
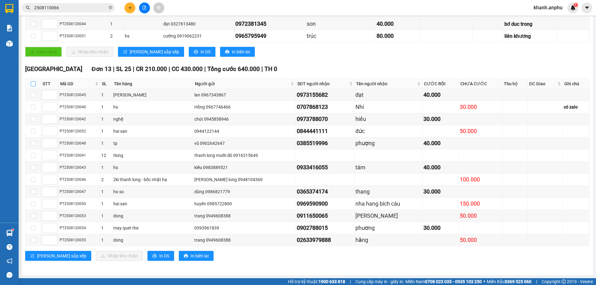
click at [34, 86] on label at bounding box center [33, 83] width 5 height 7
click at [34, 86] on input "checkbox" at bounding box center [33, 83] width 5 height 5
checkbox input "true"
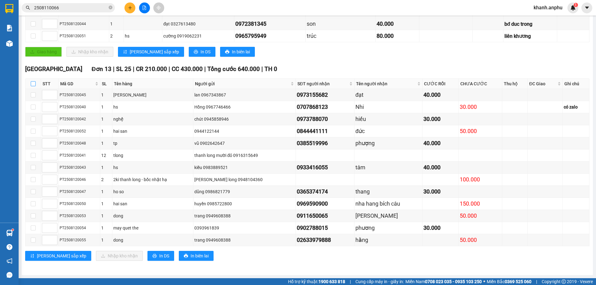
checkbox input "true"
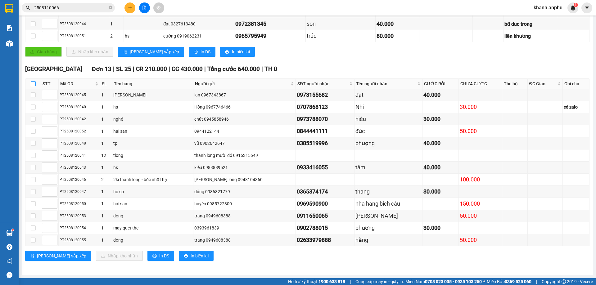
checkbox input "true"
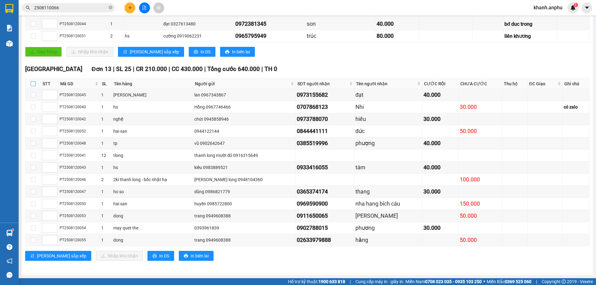
checkbox input "true"
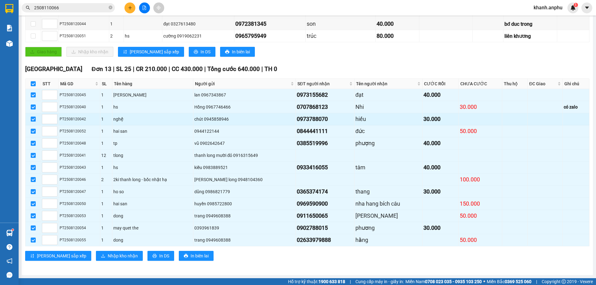
click at [34, 117] on input "checkbox" at bounding box center [33, 119] width 5 height 5
checkbox input "false"
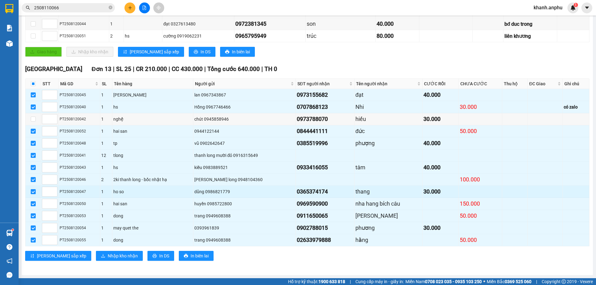
click at [33, 192] on input "checkbox" at bounding box center [33, 191] width 5 height 5
checkbox input "false"
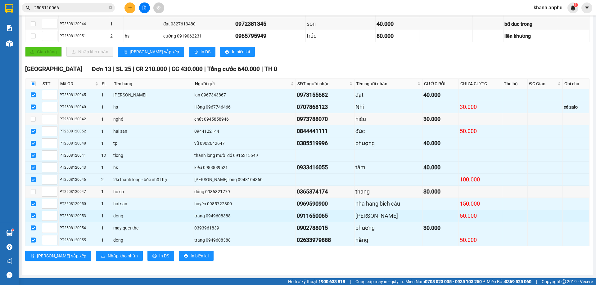
click at [33, 218] on input "checkbox" at bounding box center [33, 216] width 5 height 5
checkbox input "false"
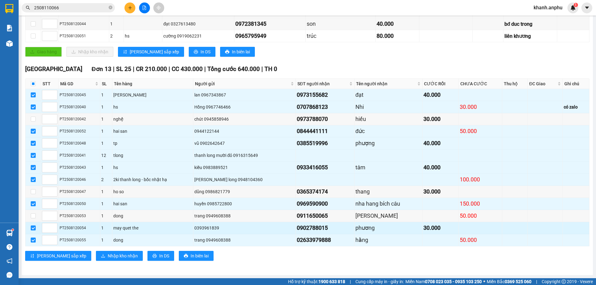
click at [29, 230] on td at bounding box center [33, 228] width 16 height 12
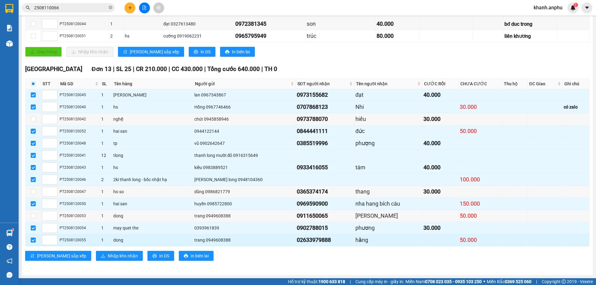
click at [32, 241] on input "checkbox" at bounding box center [33, 240] width 5 height 5
checkbox input "false"
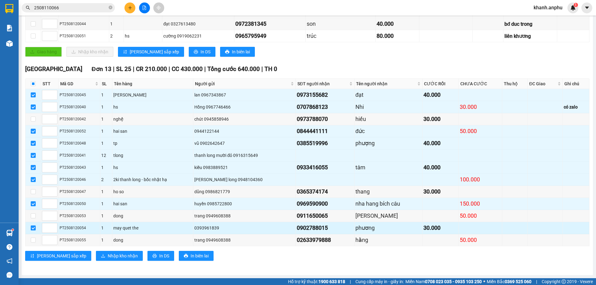
click at [32, 226] on input "checkbox" at bounding box center [33, 228] width 5 height 5
checkbox input "false"
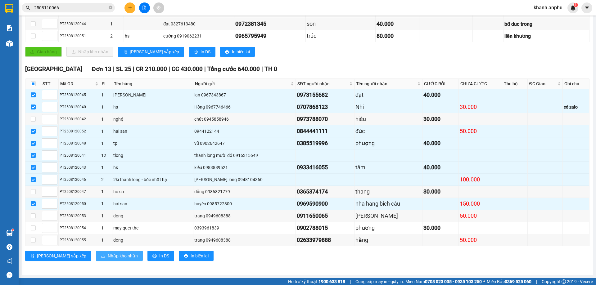
click at [108, 254] on span "Nhập kho nhận" at bounding box center [123, 256] width 30 height 7
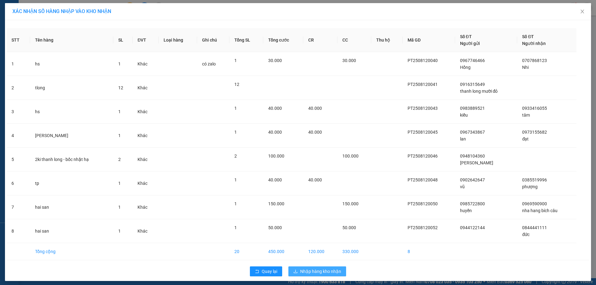
click at [300, 274] on span "Nhập hàng kho nhận" at bounding box center [320, 271] width 41 height 7
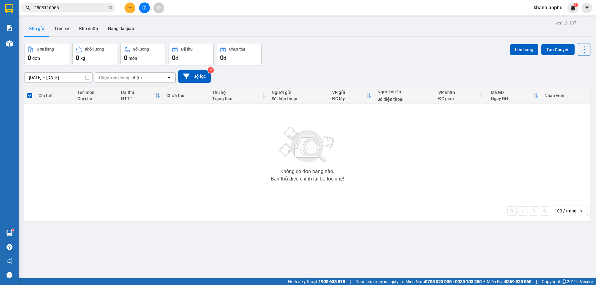
click at [143, 8] on icon "file-add" at bounding box center [144, 8] width 3 height 4
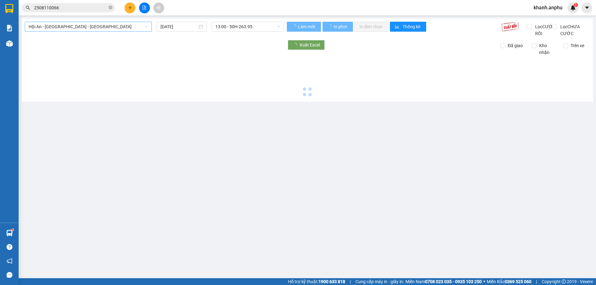
click at [40, 25] on span "Hội An - [GEOGRAPHIC_DATA] - [GEOGRAPHIC_DATA]" at bounding box center [89, 26] width 120 height 9
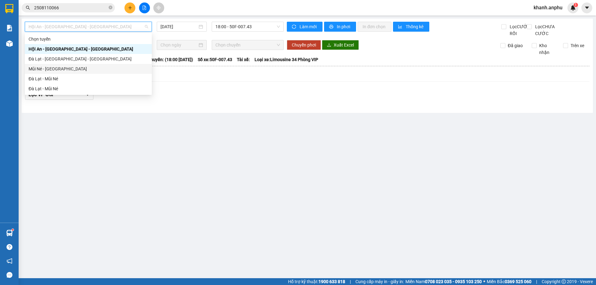
click at [40, 68] on div "Mũi Né - [GEOGRAPHIC_DATA]" at bounding box center [89, 69] width 120 height 7
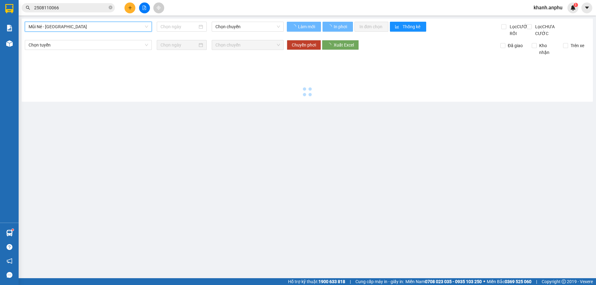
type input "[DATE]"
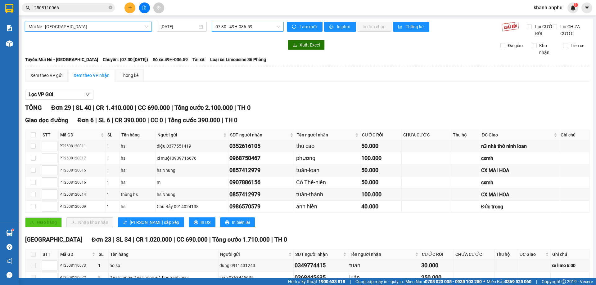
click at [220, 26] on span "07:30 - 49H-036.59" at bounding box center [248, 26] width 65 height 9
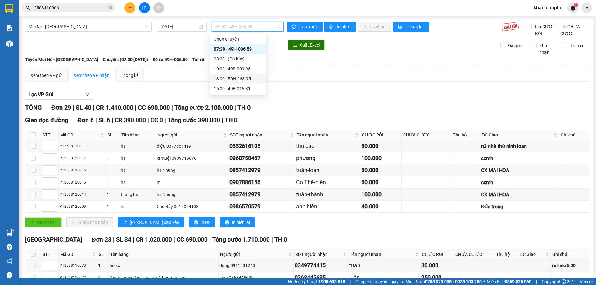
click at [230, 75] on div "13:00 - 50H-263.95" at bounding box center [238, 79] width 56 height 10
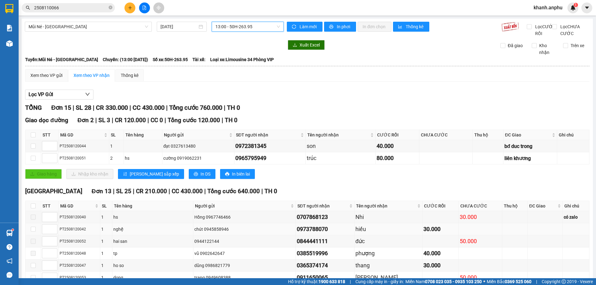
scroll to position [129, 0]
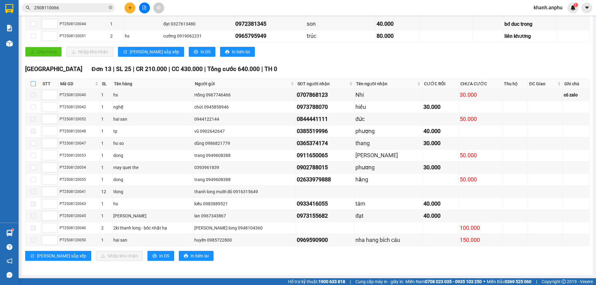
click at [34, 84] on input "checkbox" at bounding box center [33, 83] width 5 height 5
checkbox input "true"
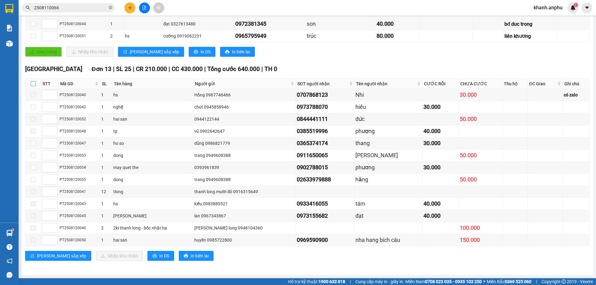
checkbox input "true"
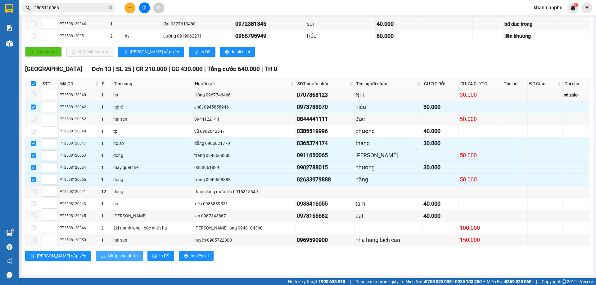
click at [108, 257] on span "Nhập kho nhận" at bounding box center [123, 256] width 30 height 7
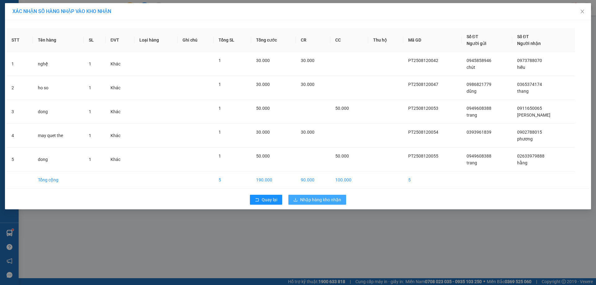
click at [313, 203] on span "Nhập hàng kho nhận" at bounding box center [320, 200] width 41 height 7
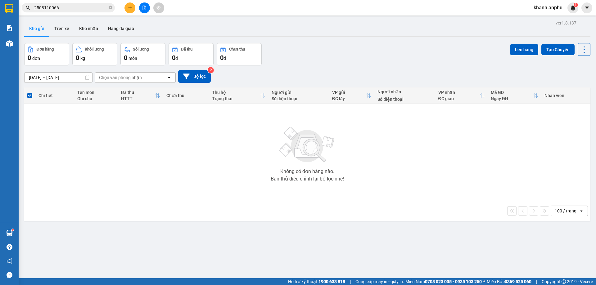
click at [45, 11] on input "2508110066" at bounding box center [70, 7] width 73 height 7
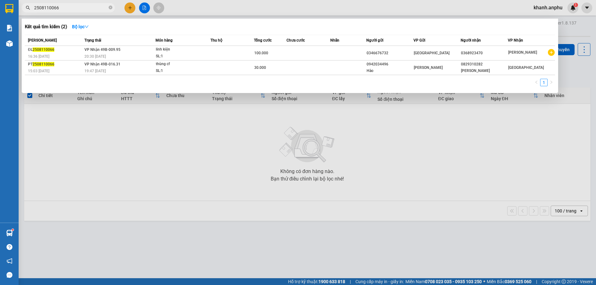
click at [45, 11] on input "2508110066" at bounding box center [70, 7] width 73 height 7
